Goal: Task Accomplishment & Management: Complete application form

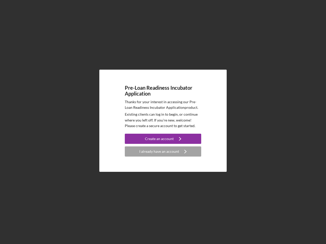
click at [163, 122] on p "Existing clients can log in to begin, or continue where you left off. If you're…" at bounding box center [163, 120] width 76 height 17
click at [163, 139] on div "Create an account" at bounding box center [159, 139] width 29 height 10
